Goal: Navigation & Orientation: Find specific page/section

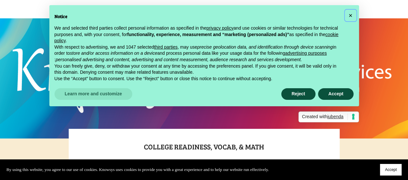
click at [350, 16] on span "×" at bounding box center [351, 15] width 4 height 7
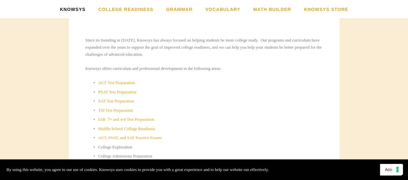
scroll to position [174, 0]
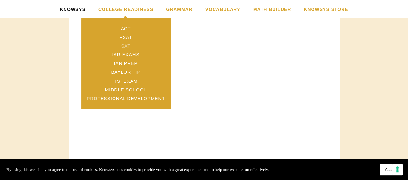
click at [136, 44] on link "SAT" at bounding box center [125, 46] width 89 height 9
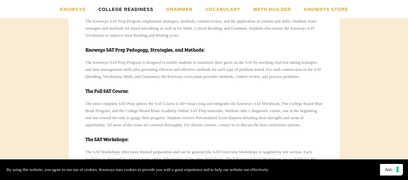
scroll to position [258, 0]
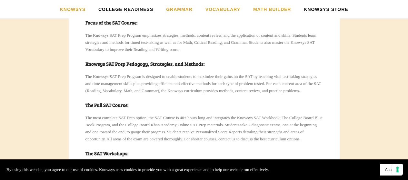
click at [312, 7] on link "Knowsys Store" at bounding box center [326, 9] width 44 height 18
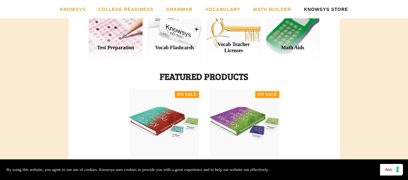
scroll to position [116, 0]
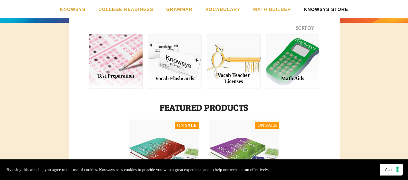
click at [114, 61] on div "Test Preparation" at bounding box center [116, 61] width 54 height 54
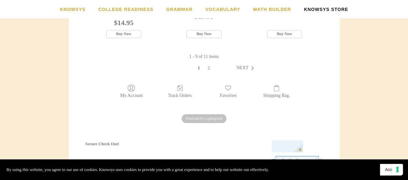
scroll to position [471, 0]
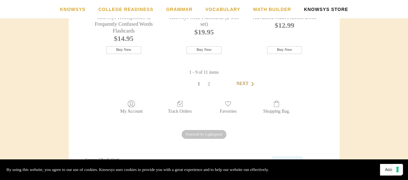
click at [251, 86] on icon "Next" at bounding box center [252, 84] width 5 height 4
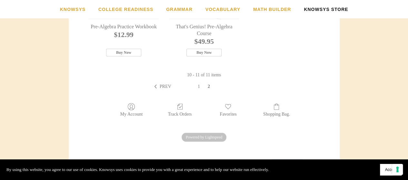
scroll to position [238, 0]
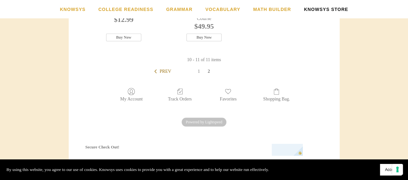
click at [165, 70] on span "Prev" at bounding box center [166, 71] width 12 height 5
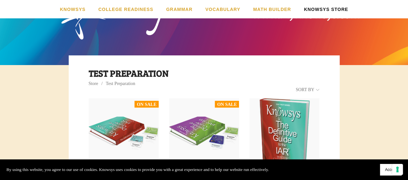
scroll to position [65, 0]
